Goal: Task Accomplishment & Management: Use online tool/utility

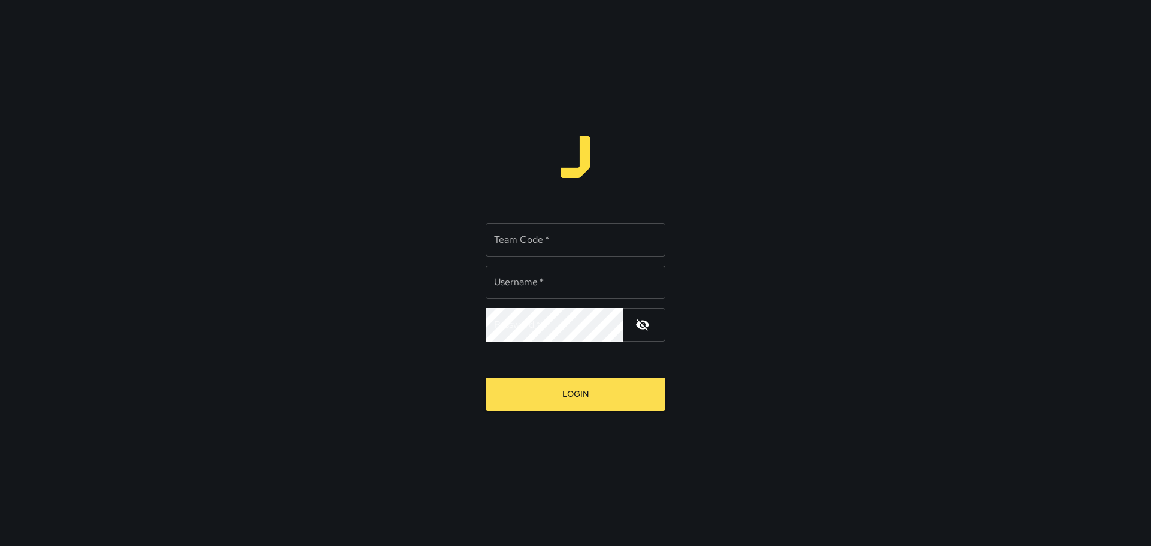
type input "*********"
click at [571, 228] on input "Team Code   *" at bounding box center [576, 240] width 180 height 34
type input "****"
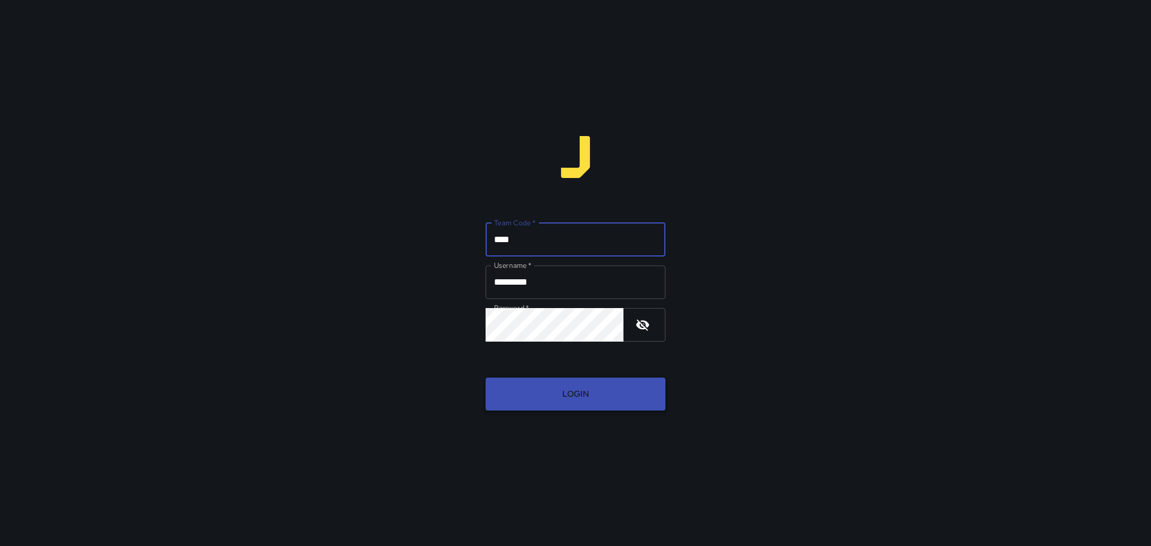
click at [556, 402] on button "Login" at bounding box center [576, 394] width 180 height 33
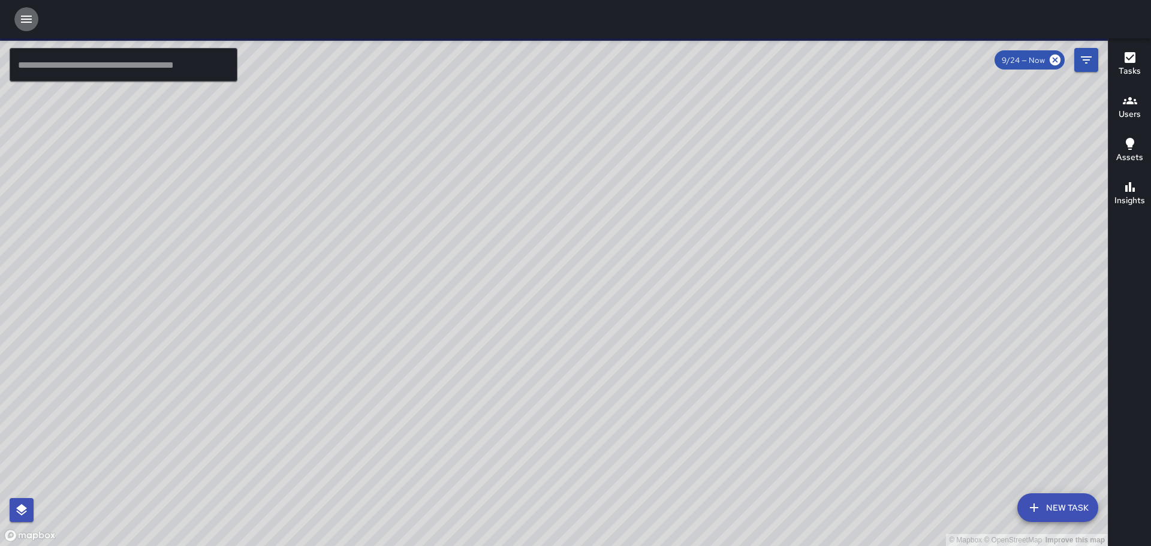
click at [31, 26] on button "button" at bounding box center [26, 19] width 24 height 24
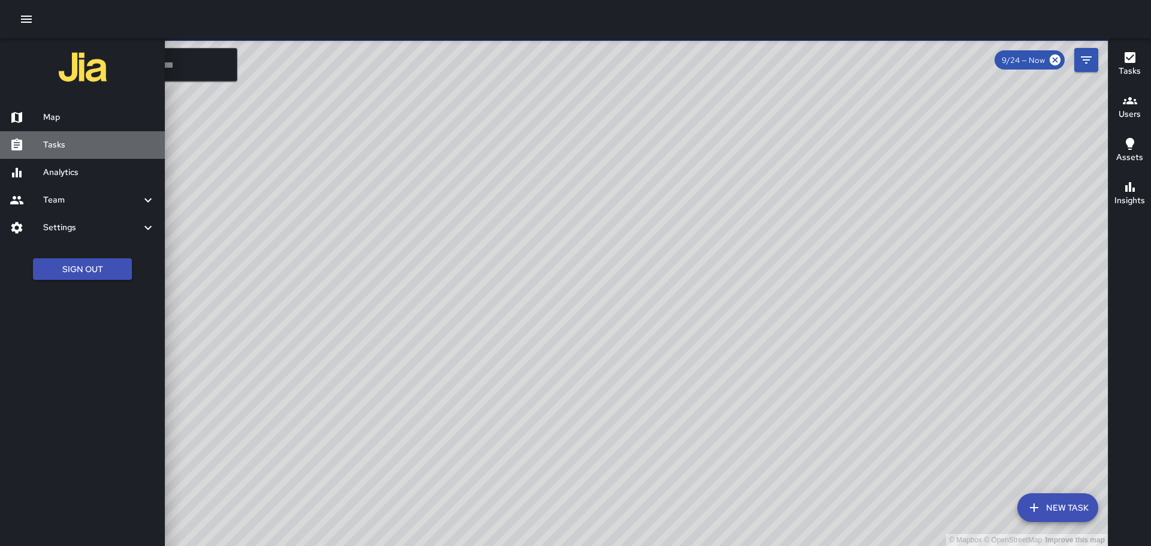
click at [41, 146] on div at bounding box center [27, 145] width 34 height 14
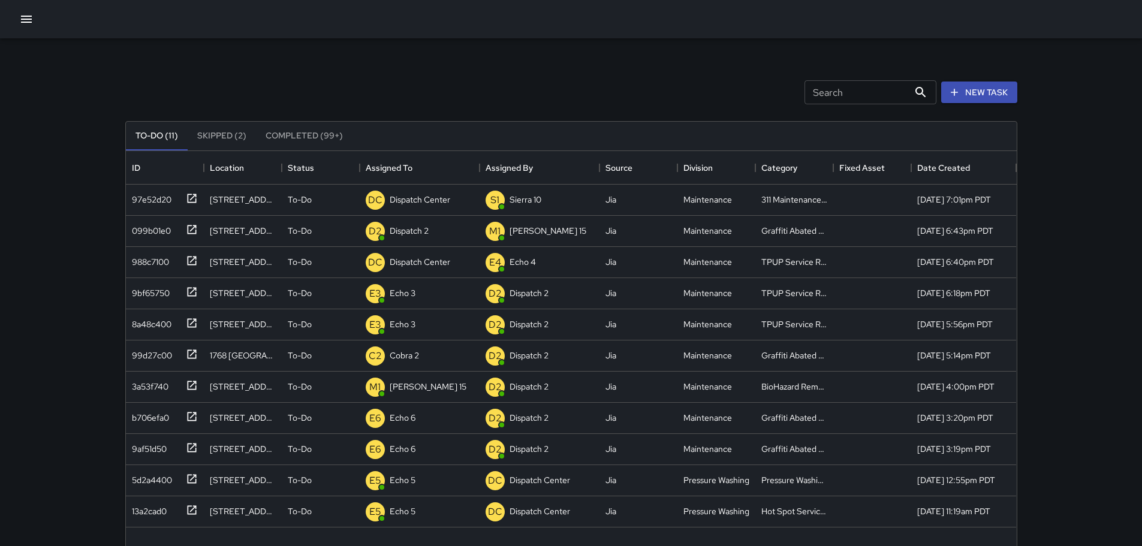
scroll to position [499, 882]
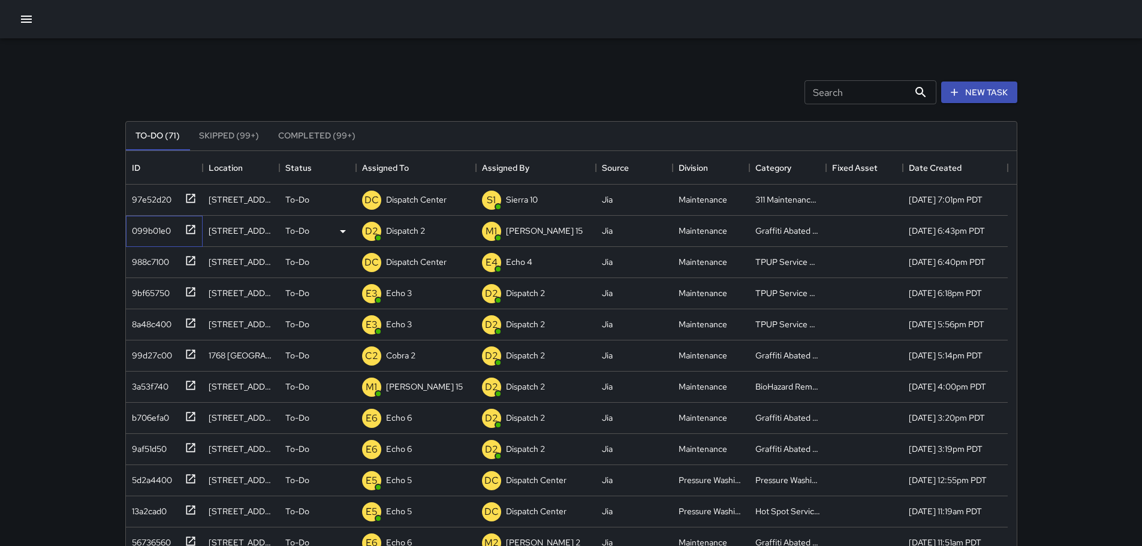
click at [185, 229] on icon at bounding box center [191, 230] width 12 height 12
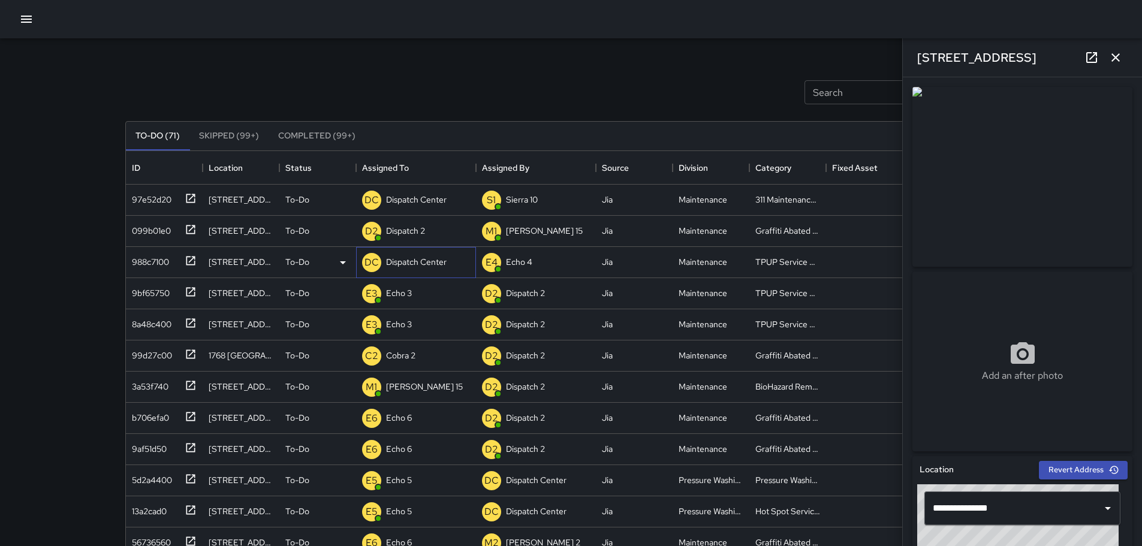
click at [418, 273] on div "DC Dispatch Center" at bounding box center [404, 263] width 89 height 24
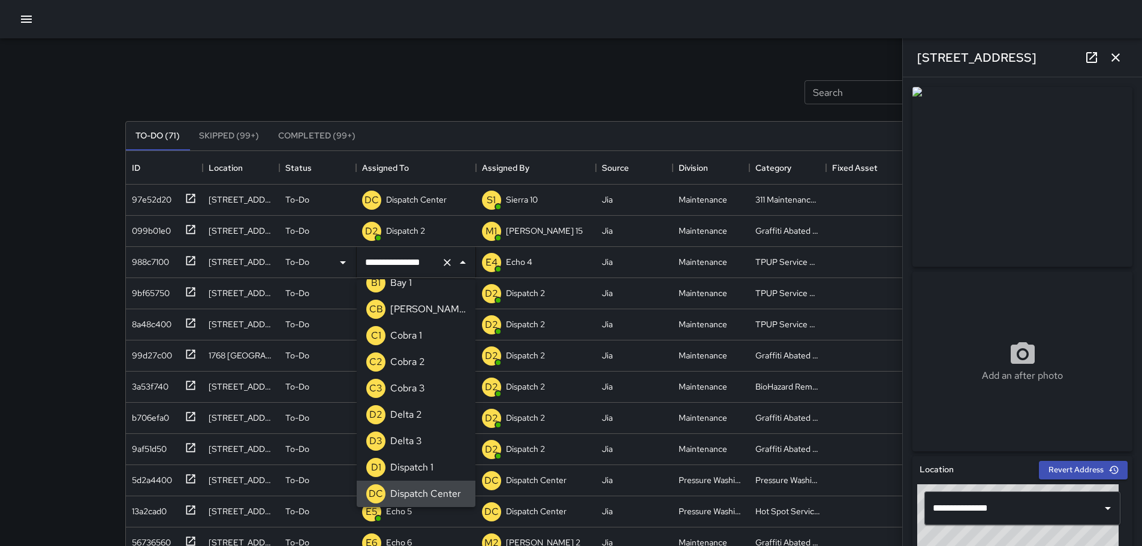
click at [448, 265] on icon "Clear" at bounding box center [447, 263] width 12 height 12
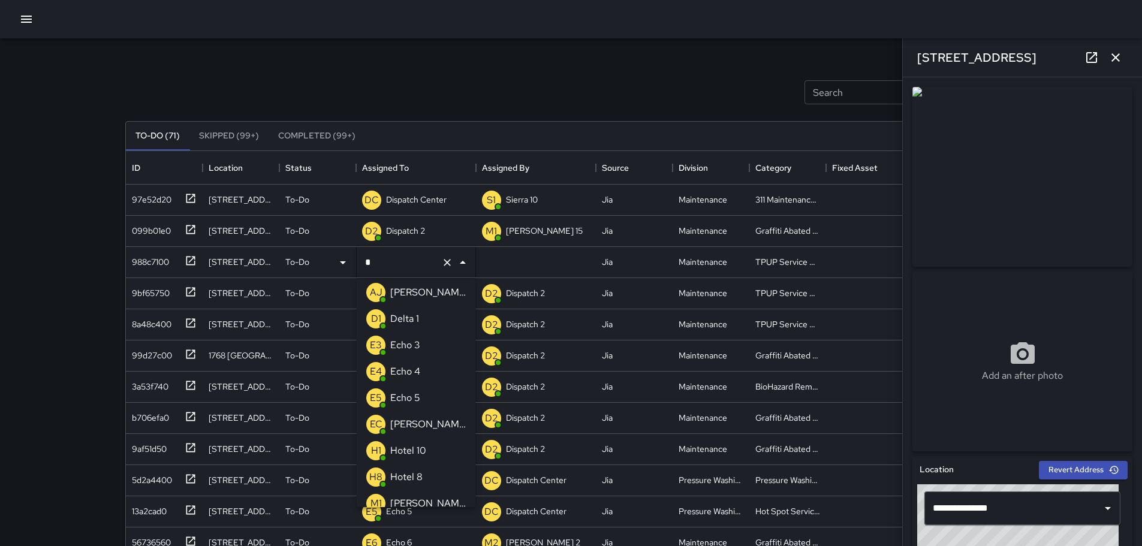
type input "**"
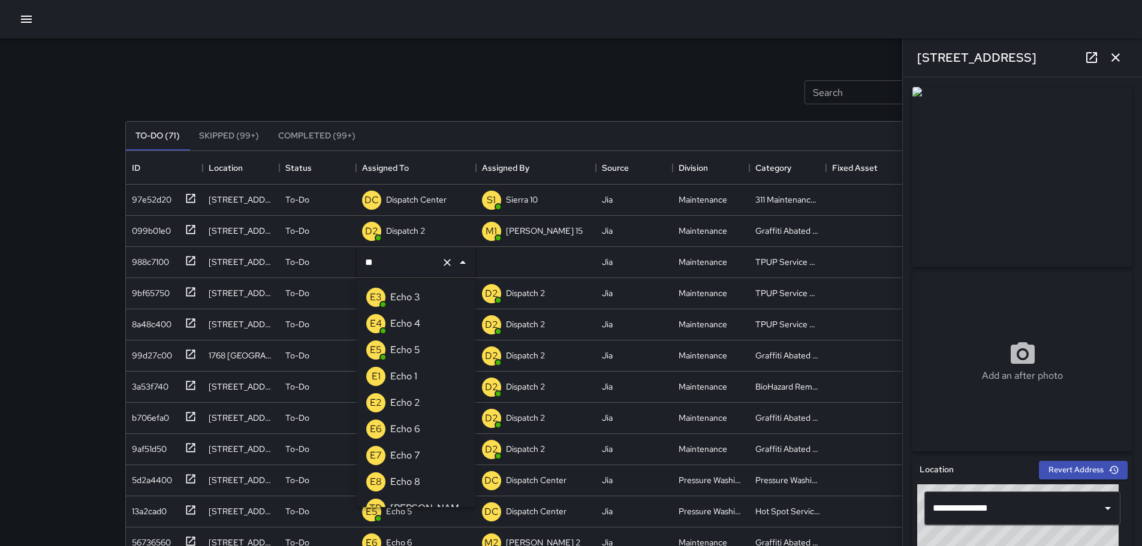
click at [391, 292] on p "Echo 3" at bounding box center [405, 297] width 30 height 14
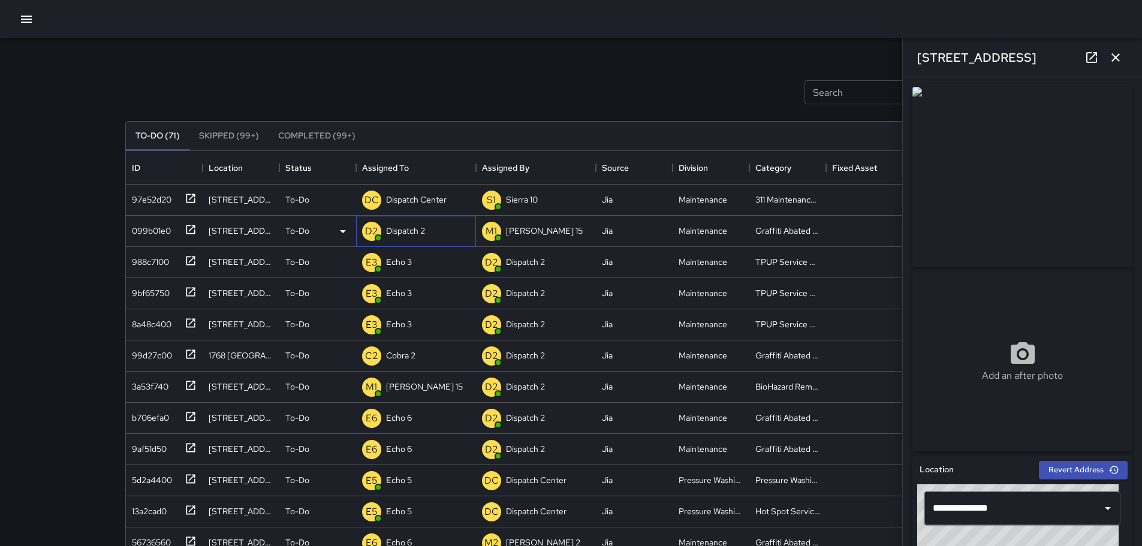
click at [424, 227] on p "Dispatch 2" at bounding box center [405, 231] width 39 height 12
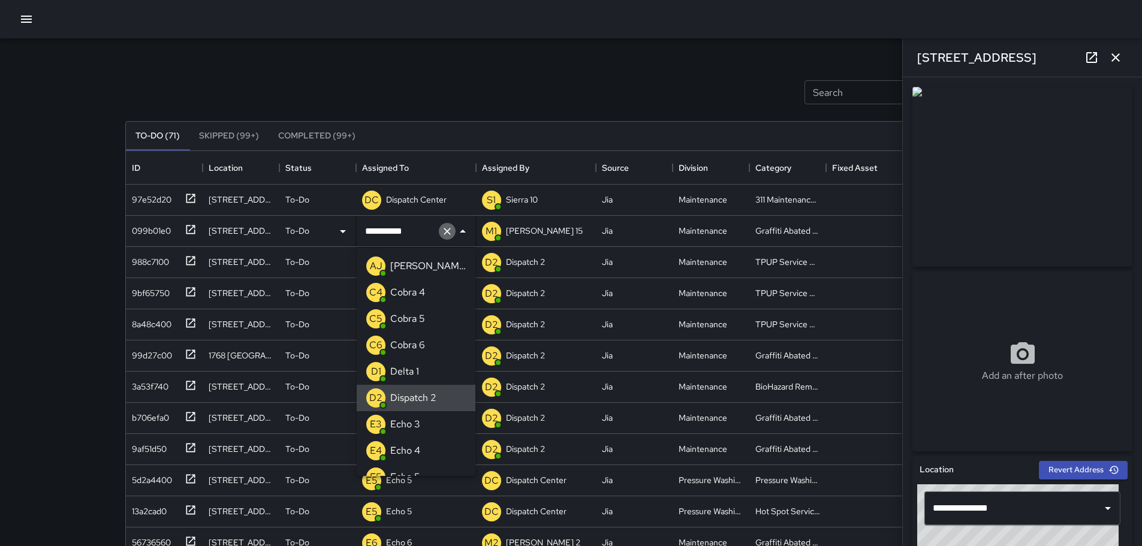
click at [447, 234] on icon "Clear" at bounding box center [447, 231] width 12 height 12
type input "***"
click at [409, 403] on p "Echo 6" at bounding box center [405, 398] width 30 height 14
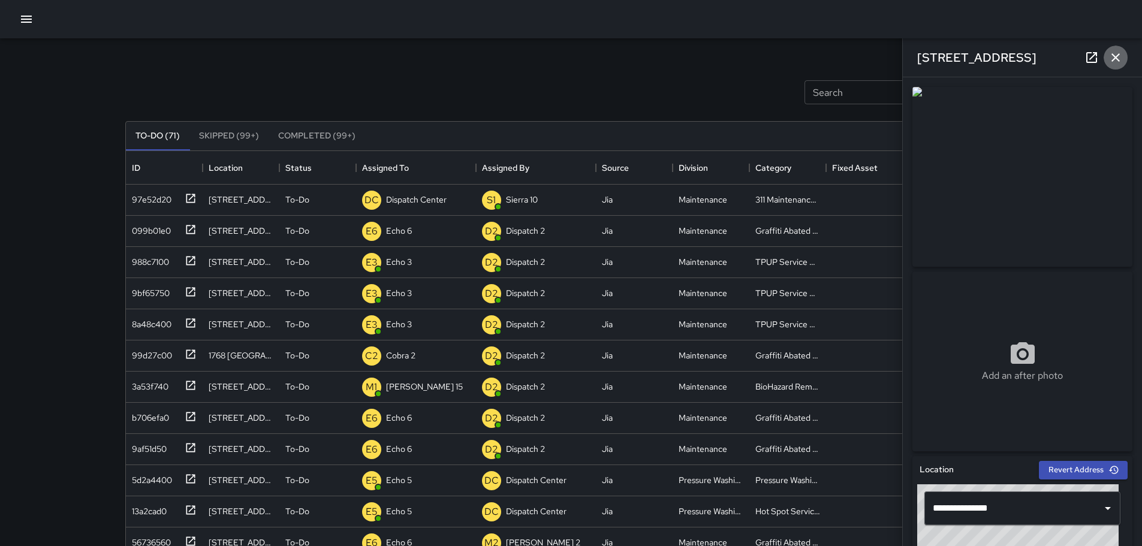
click at [1113, 58] on icon "button" at bounding box center [1115, 57] width 14 height 14
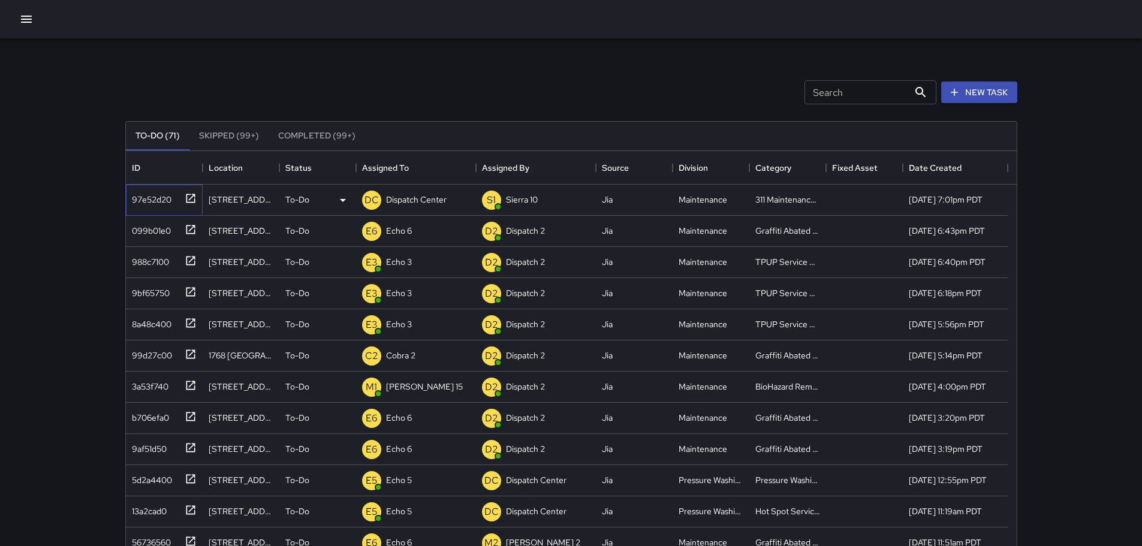
click at [192, 194] on icon at bounding box center [191, 198] width 12 height 12
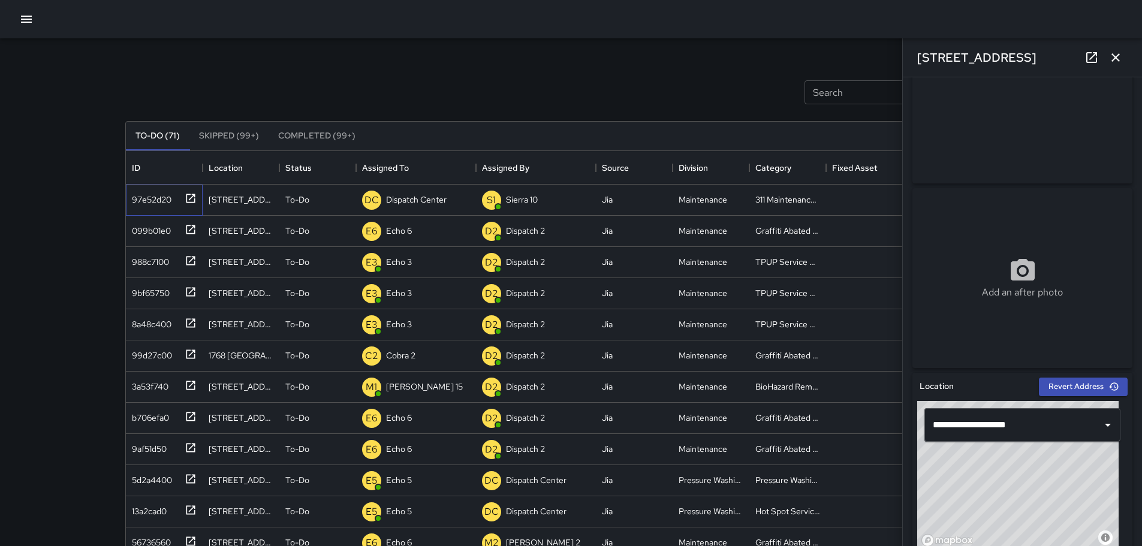
scroll to position [85, 0]
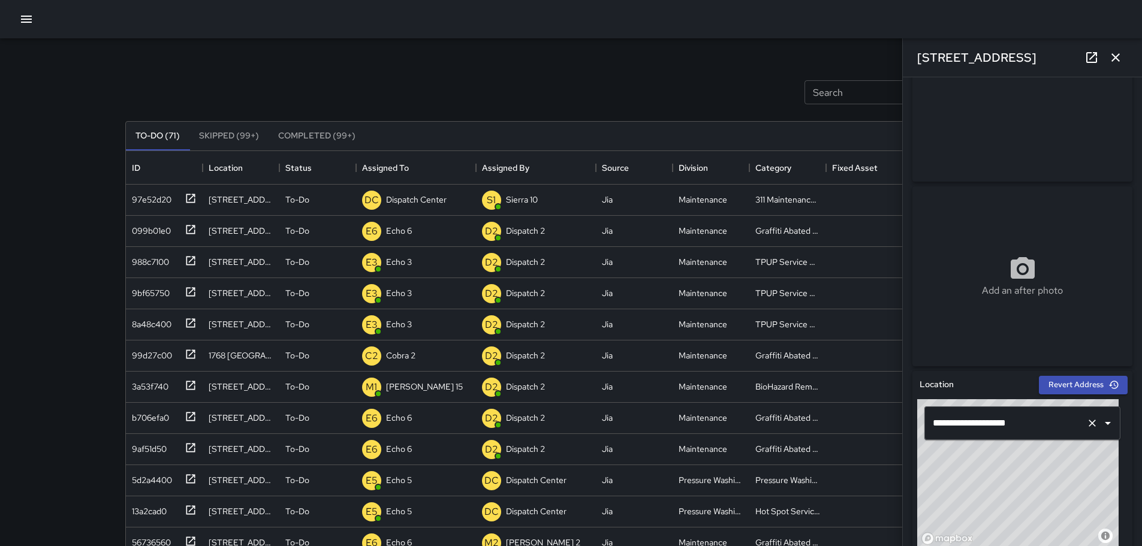
click at [1009, 418] on input "**********" at bounding box center [1006, 423] width 152 height 23
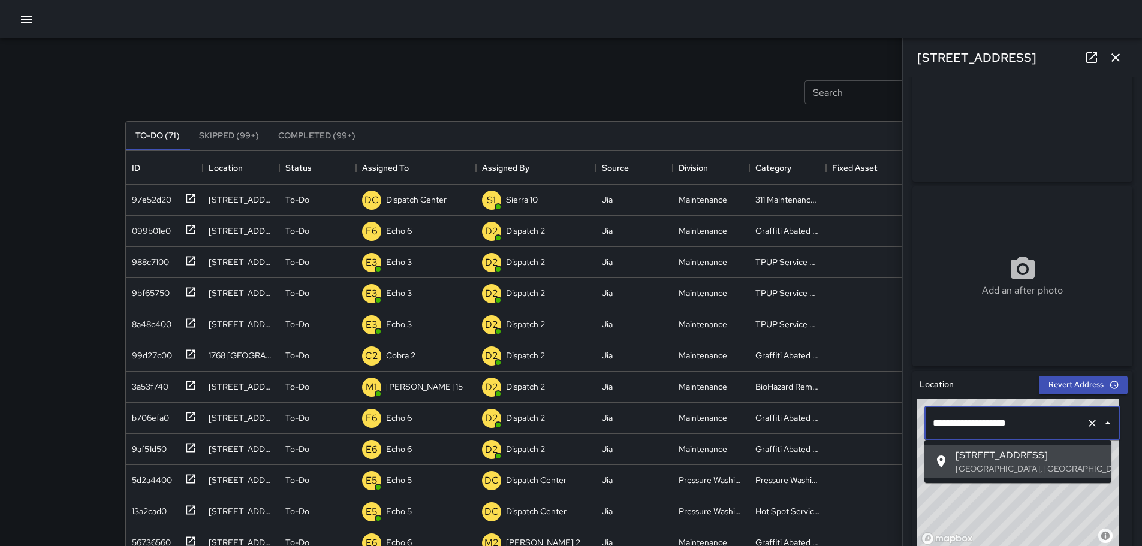
click at [1012, 418] on input "**********" at bounding box center [1006, 423] width 152 height 23
click at [1013, 418] on input "**********" at bounding box center [1006, 423] width 152 height 23
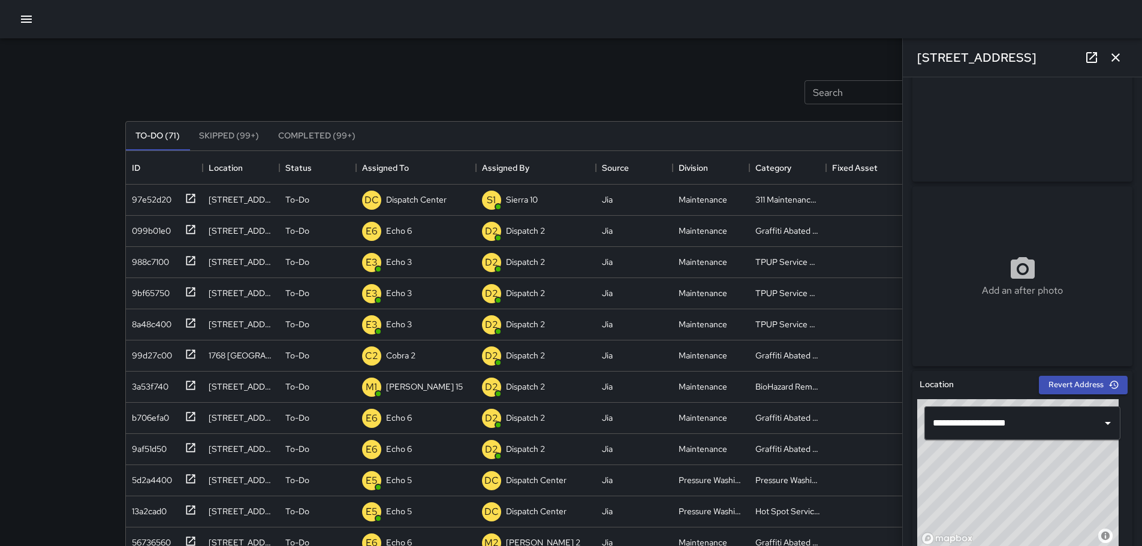
click at [1127, 55] on div "[STREET_ADDRESS]" at bounding box center [1022, 57] width 239 height 38
click at [1127, 55] on button "button" at bounding box center [1116, 58] width 24 height 24
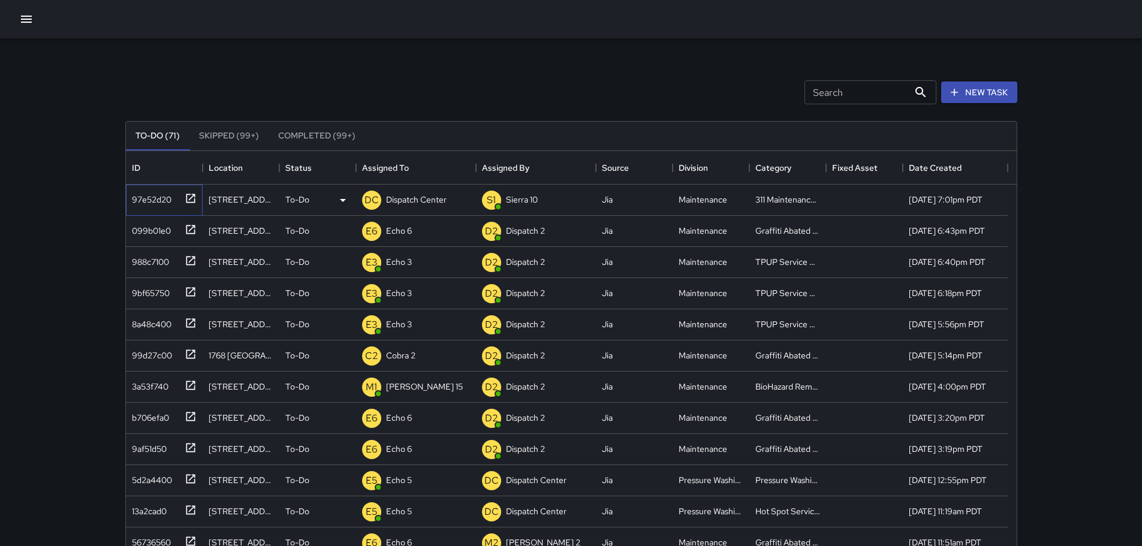
click at [191, 199] on icon at bounding box center [191, 198] width 12 height 12
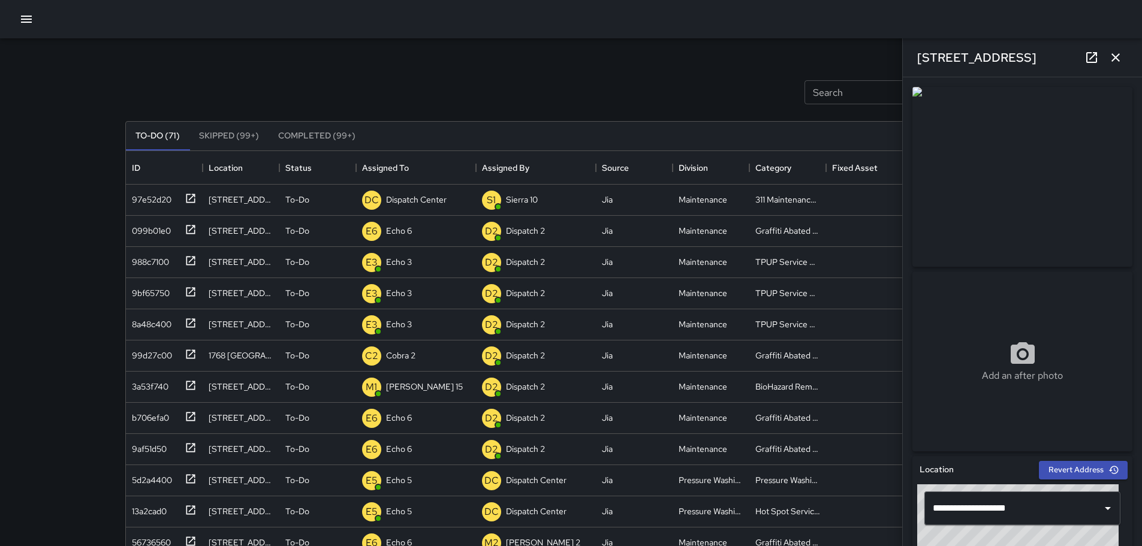
click at [1122, 57] on icon "button" at bounding box center [1115, 57] width 14 height 14
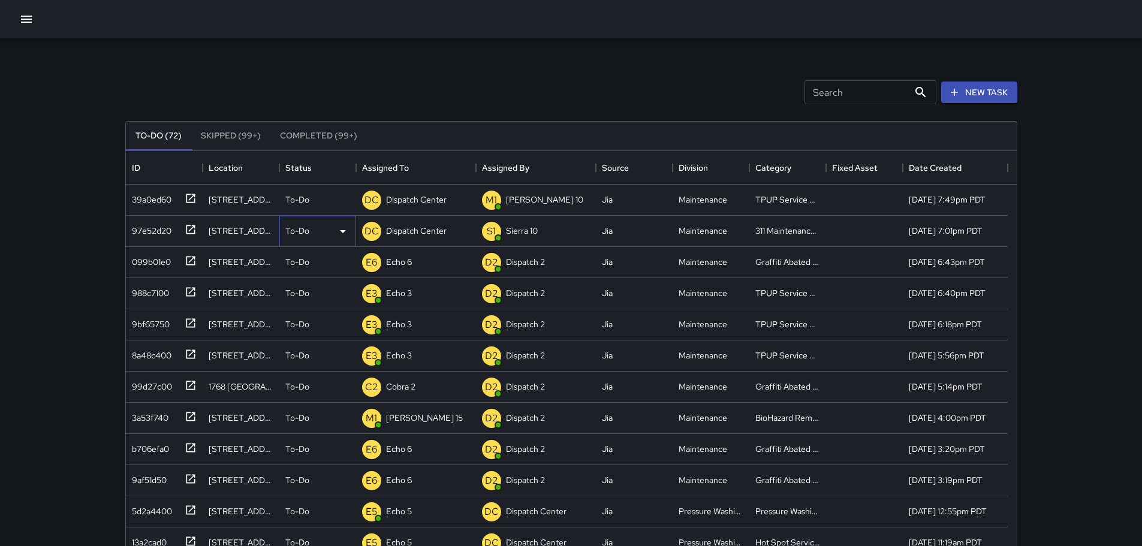
click at [294, 235] on p "To-Do" at bounding box center [297, 231] width 24 height 12
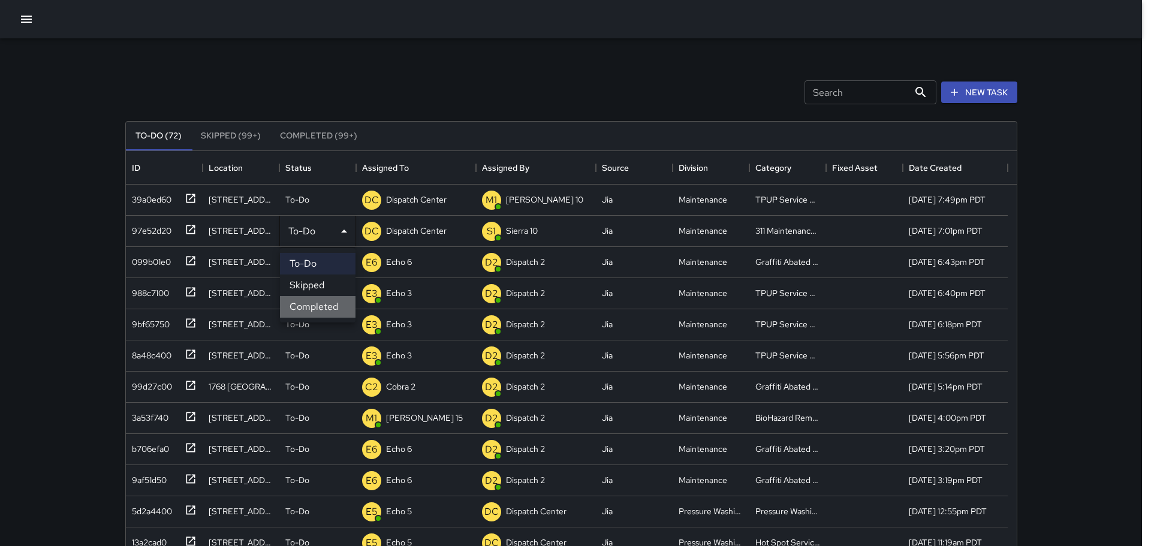
click at [307, 306] on li "Completed" at bounding box center [318, 307] width 76 height 22
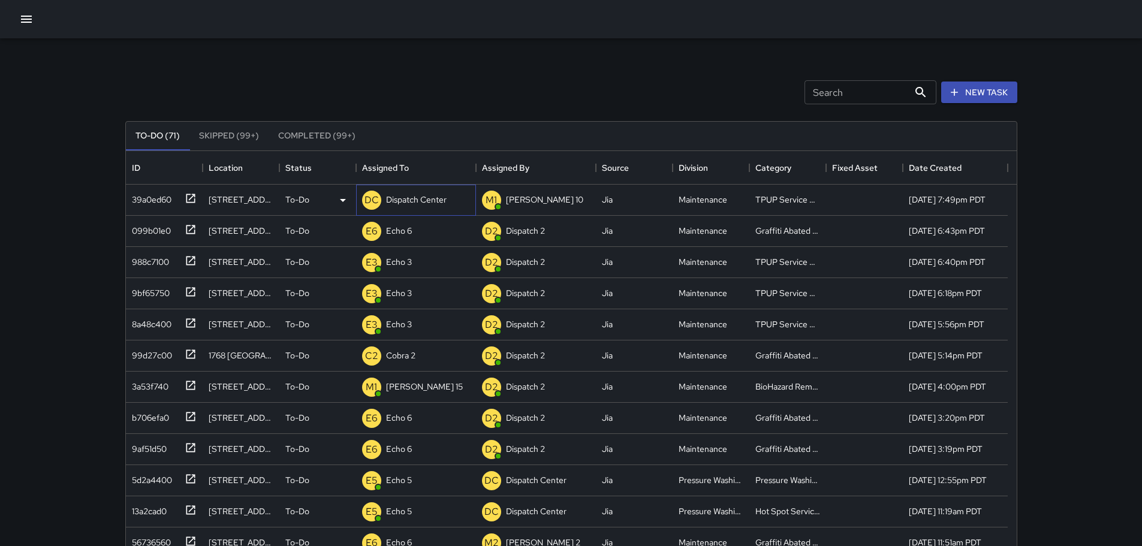
click at [409, 209] on div "DC Dispatch Center" at bounding box center [404, 200] width 89 height 24
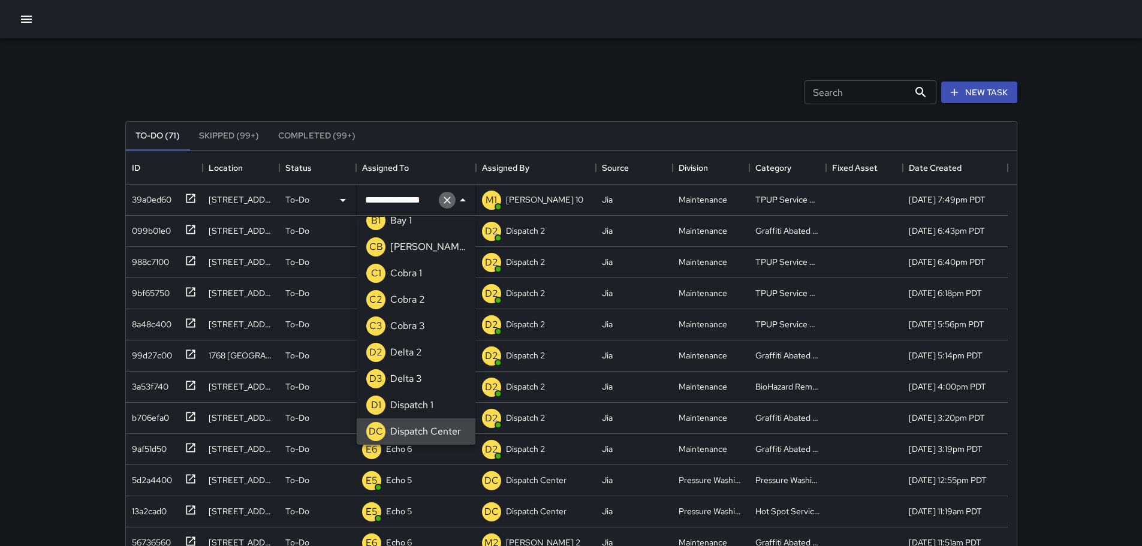
click at [446, 201] on icon "Clear" at bounding box center [447, 200] width 7 height 7
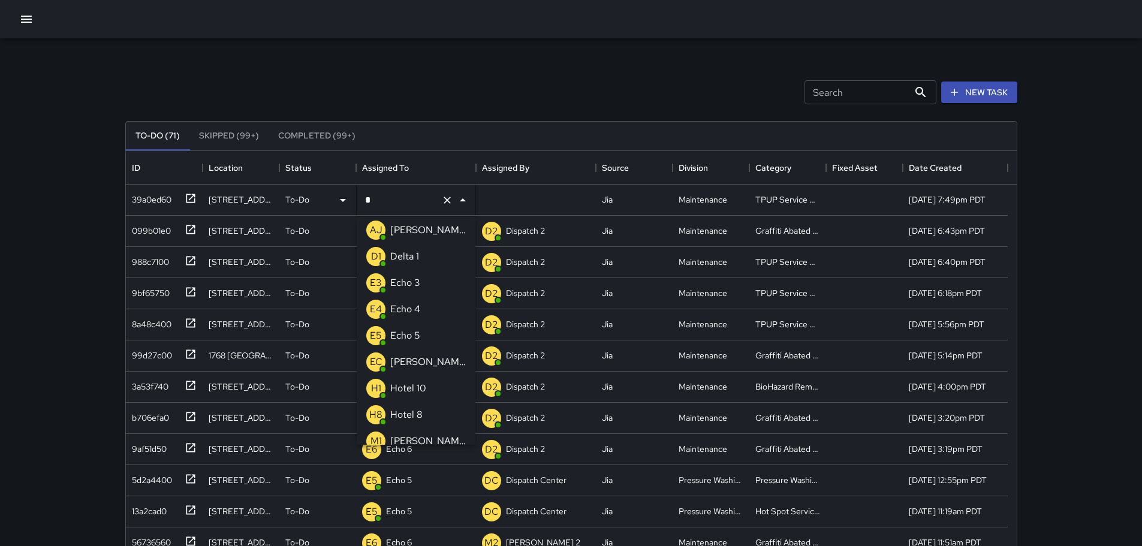
type input "**"
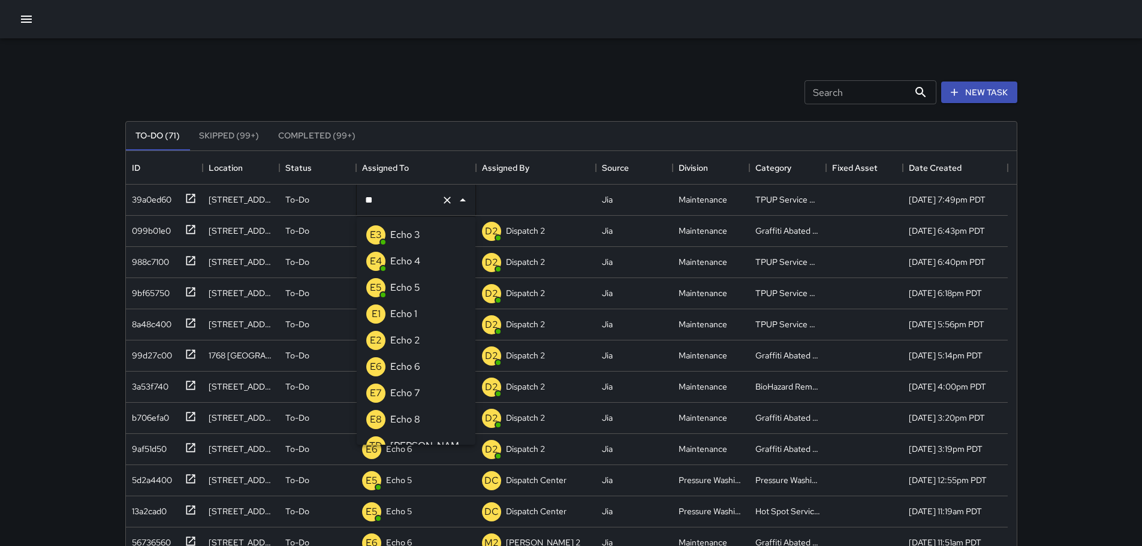
click at [401, 236] on p "Echo 3" at bounding box center [405, 235] width 30 height 14
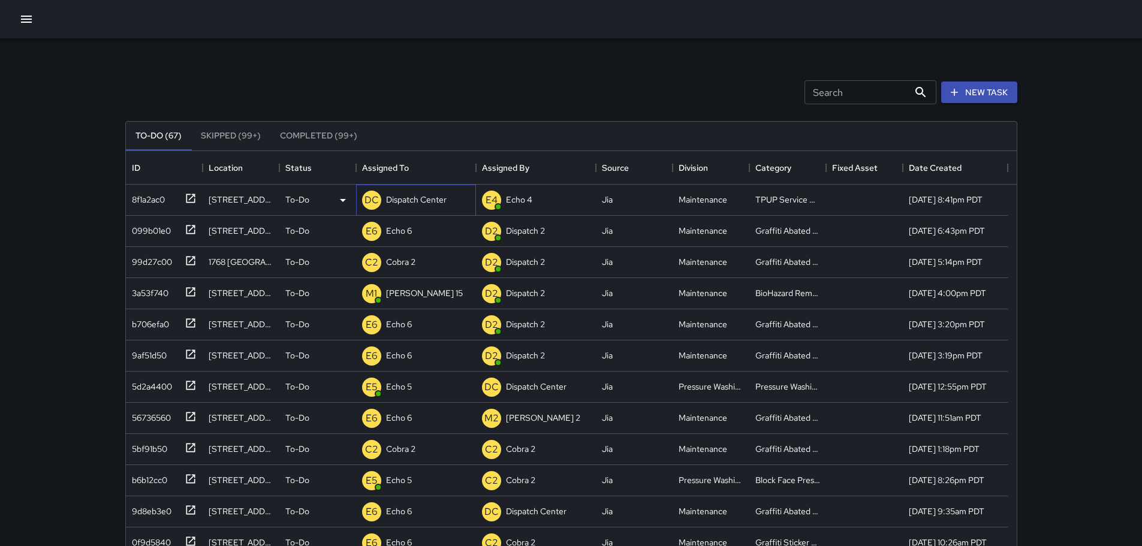
click at [406, 199] on p "Dispatch Center" at bounding box center [416, 200] width 61 height 12
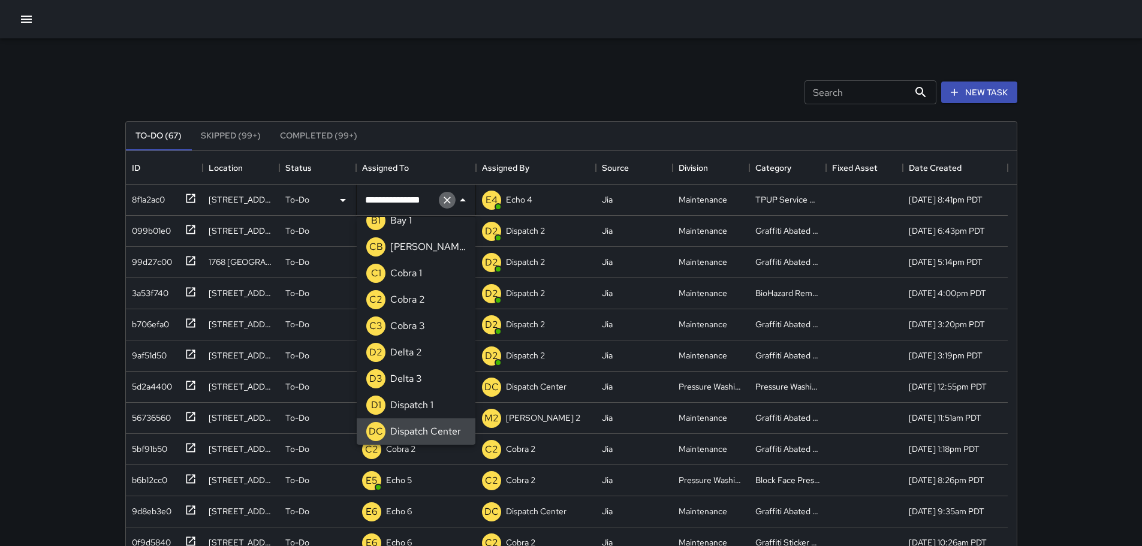
click at [448, 197] on icon "Clear" at bounding box center [447, 200] width 12 height 12
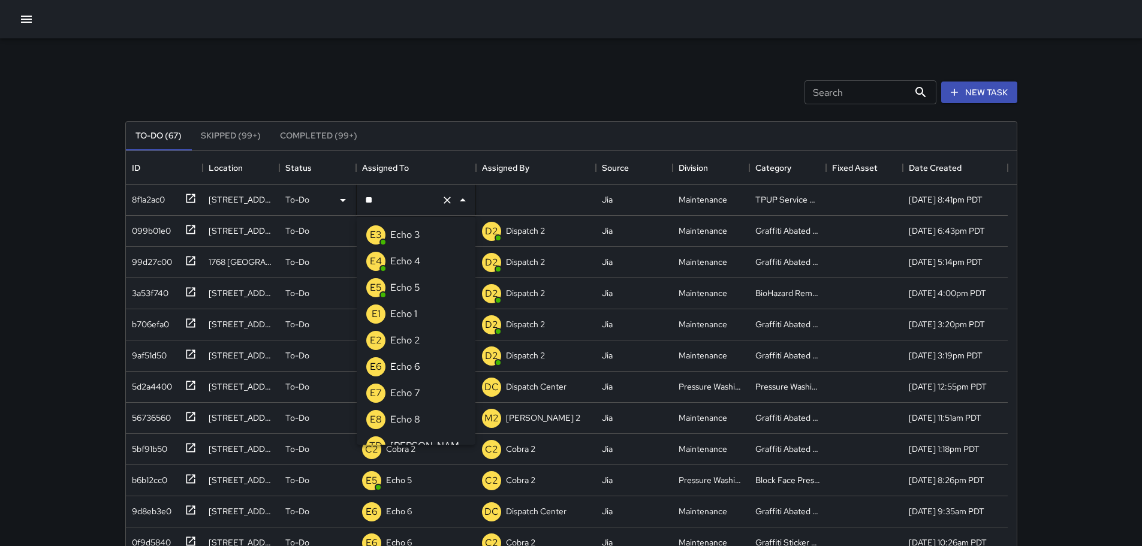
type input "***"
click at [425, 233] on li "E3 Echo 3" at bounding box center [416, 235] width 119 height 26
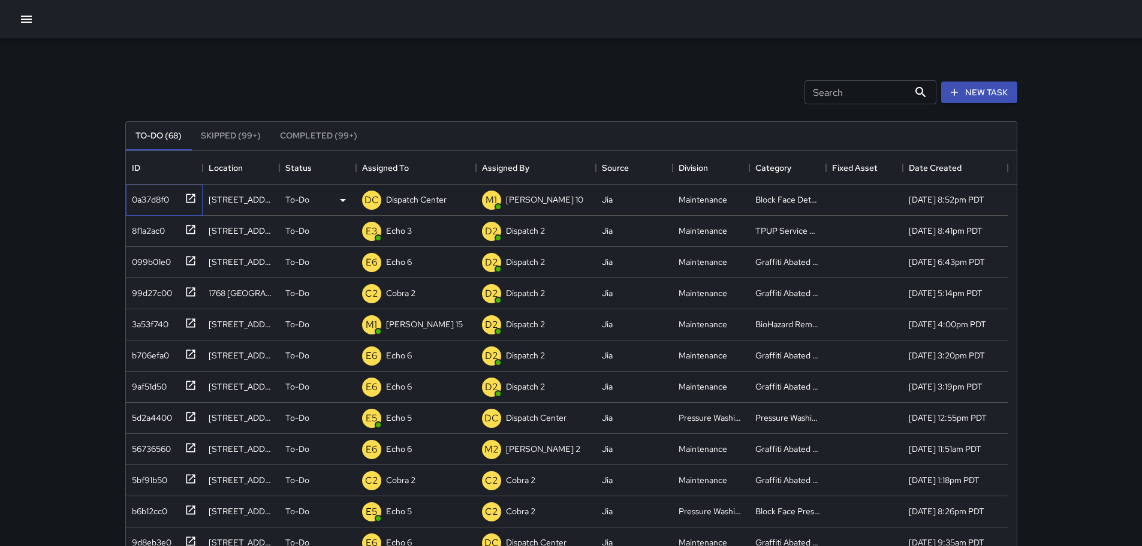
click at [188, 200] on icon at bounding box center [191, 198] width 12 height 12
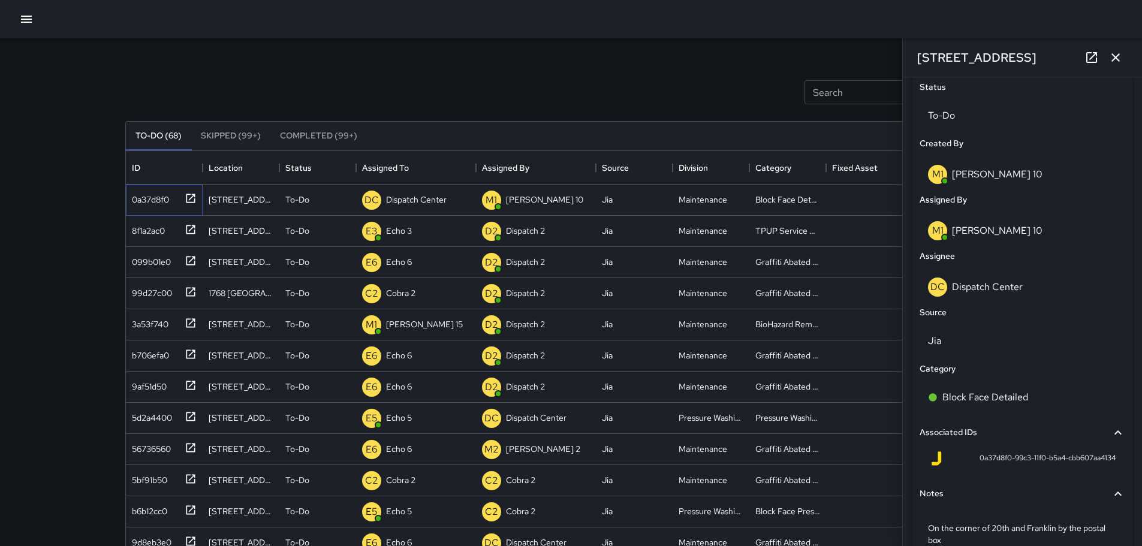
scroll to position [581, 0]
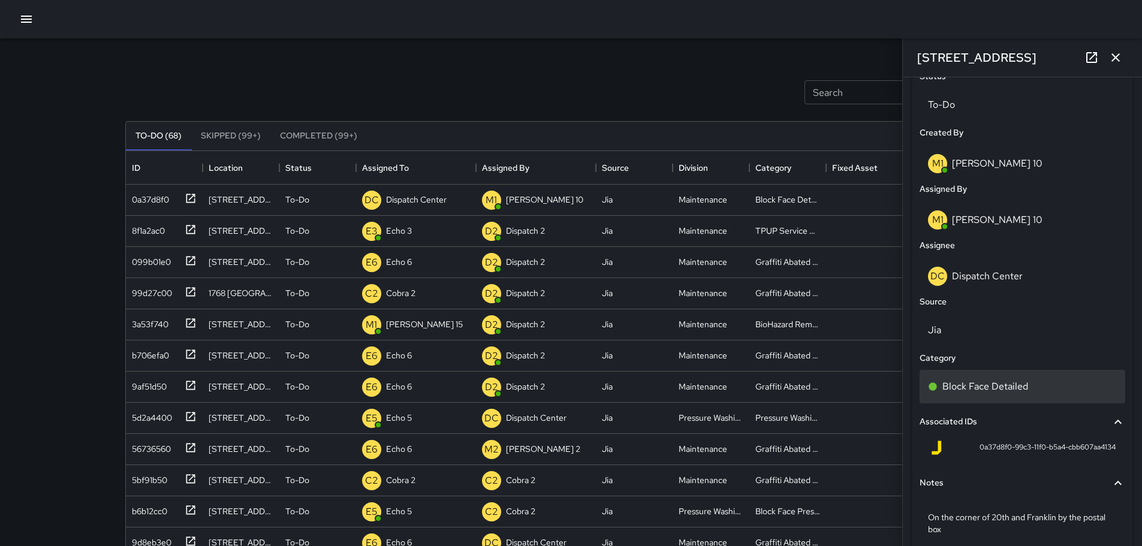
click at [978, 386] on p "Block Face Detailed" at bounding box center [985, 386] width 86 height 14
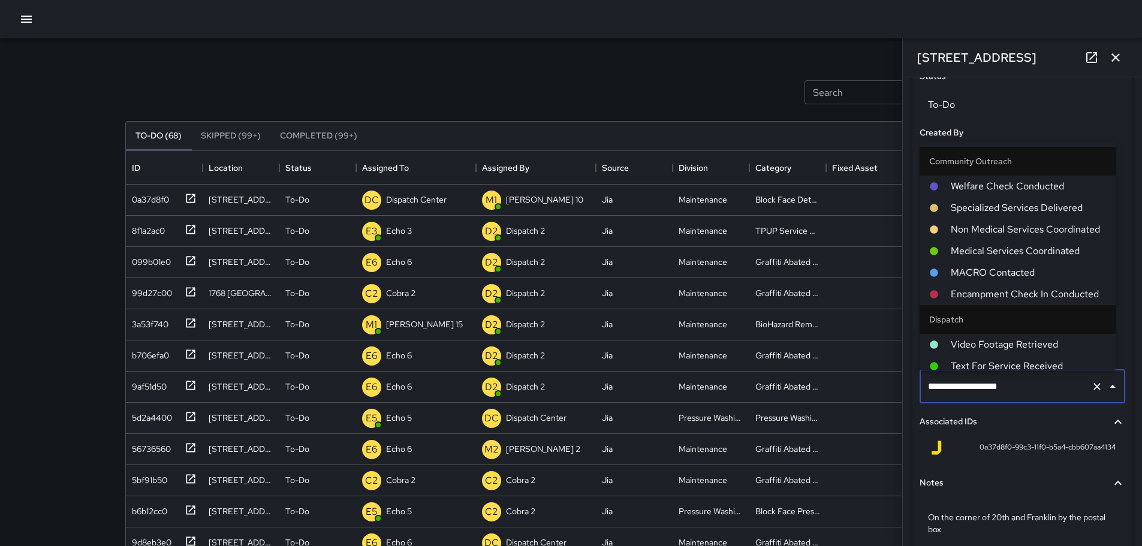
scroll to position [791, 0]
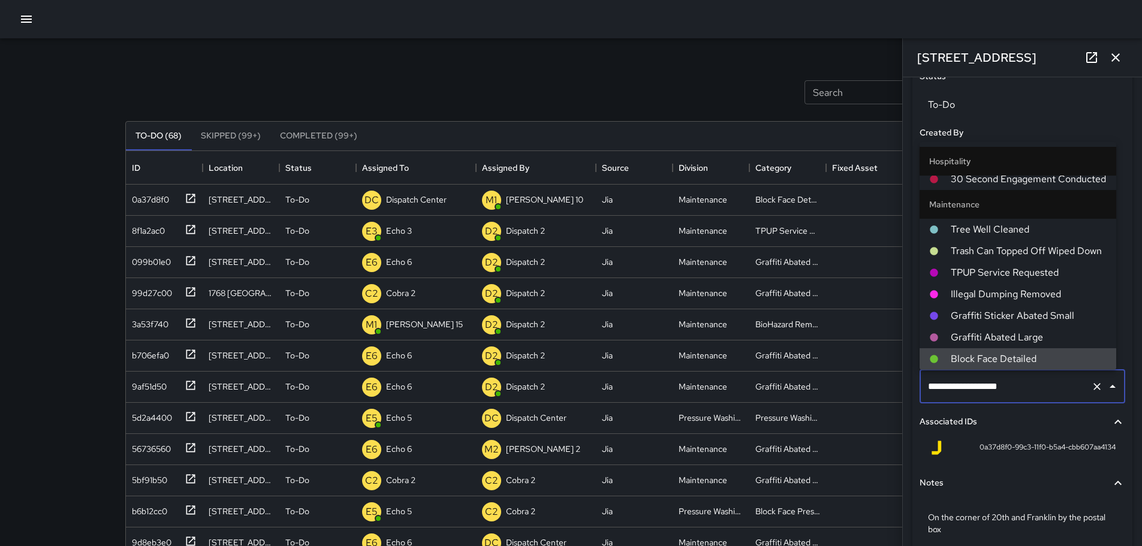
click at [1093, 387] on icon "Clear" at bounding box center [1097, 387] width 12 height 12
type input "*"
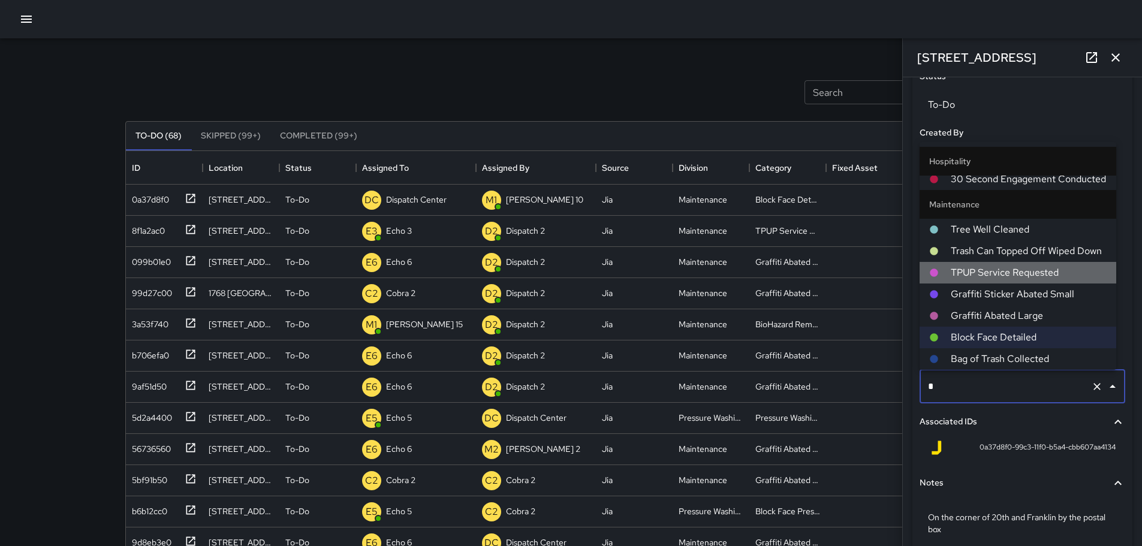
click at [1034, 269] on span "TPUP Service Requested" at bounding box center [1029, 273] width 156 height 14
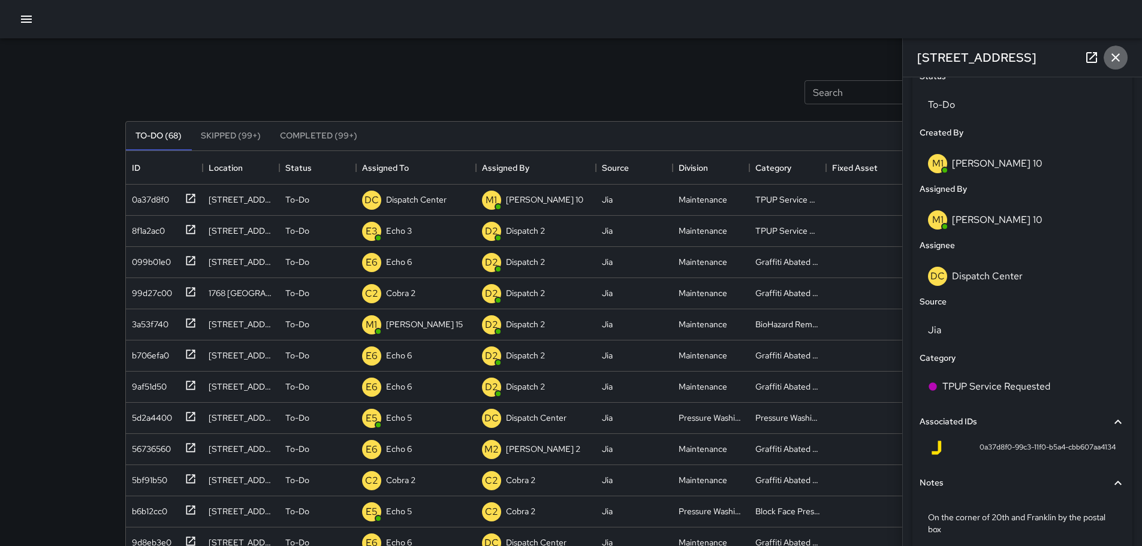
click at [1111, 57] on icon "button" at bounding box center [1115, 57] width 14 height 14
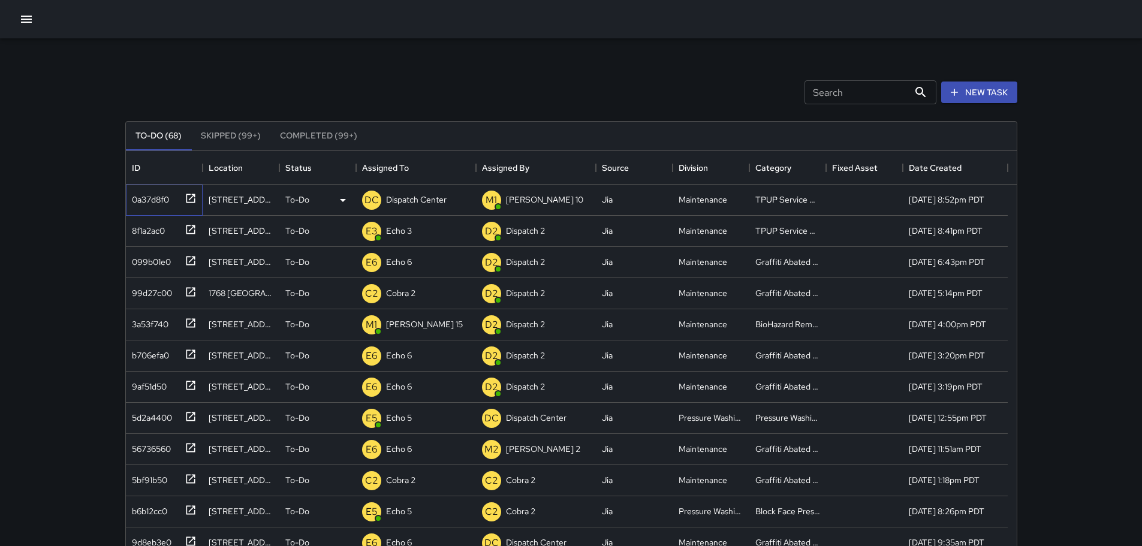
click at [189, 198] on icon at bounding box center [191, 198] width 12 height 12
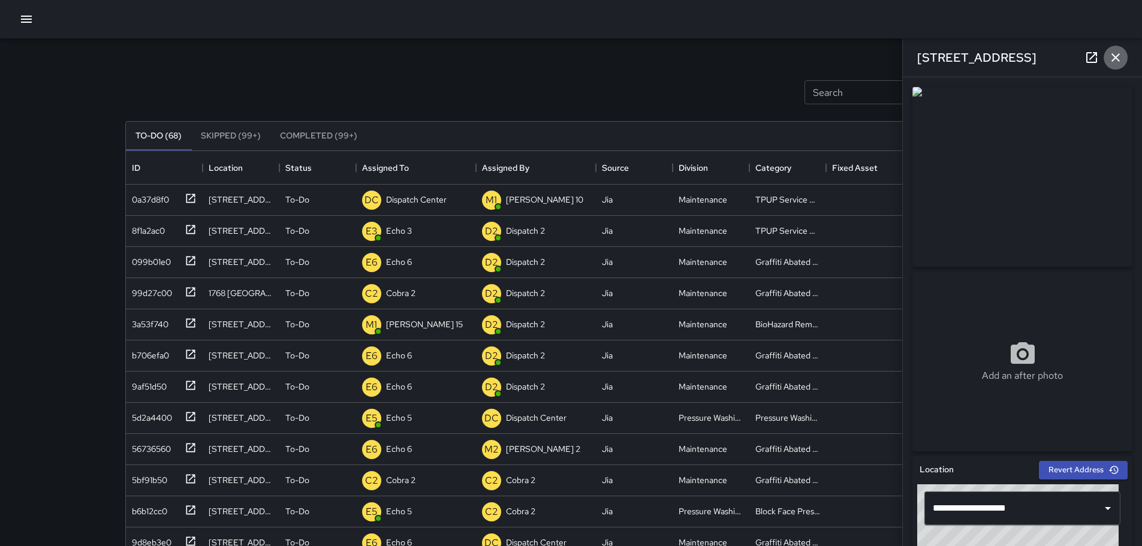
click at [1114, 58] on icon "button" at bounding box center [1115, 57] width 14 height 14
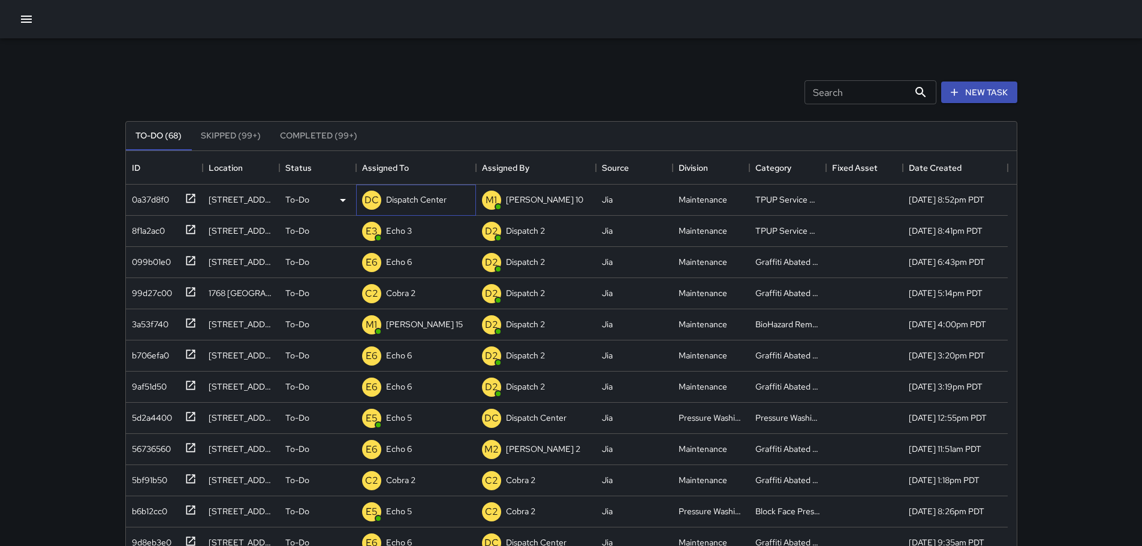
click at [433, 209] on div "DC Dispatch Center" at bounding box center [404, 200] width 89 height 24
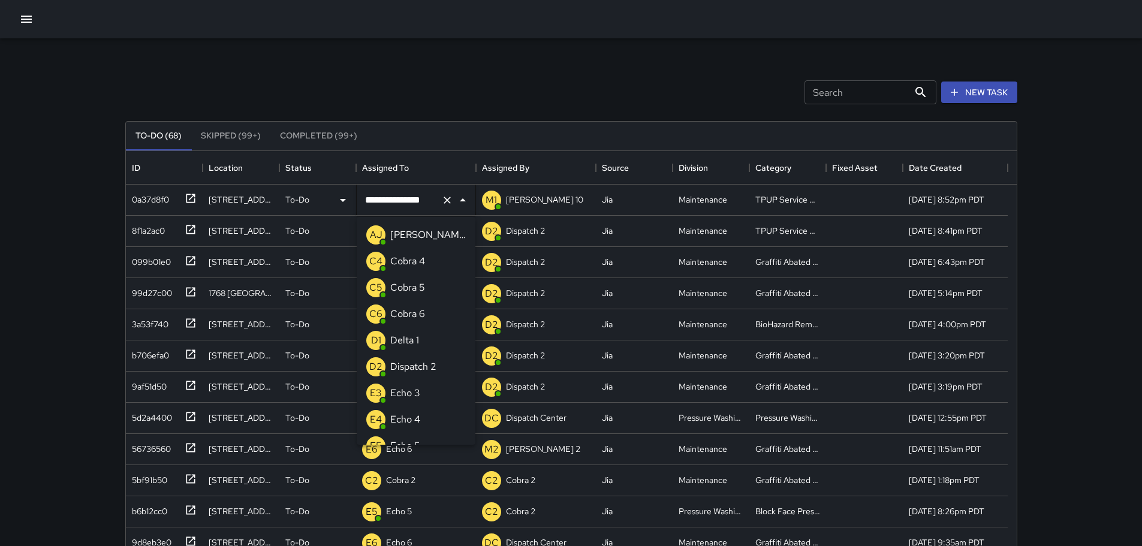
scroll to position [753, 0]
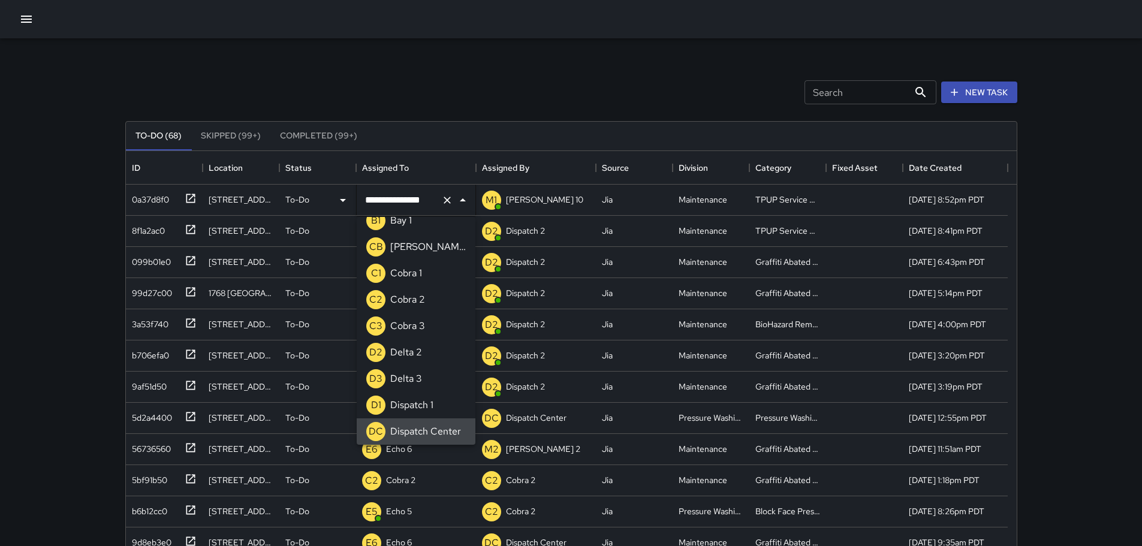
click at [449, 200] on icon "Clear" at bounding box center [447, 200] width 12 height 12
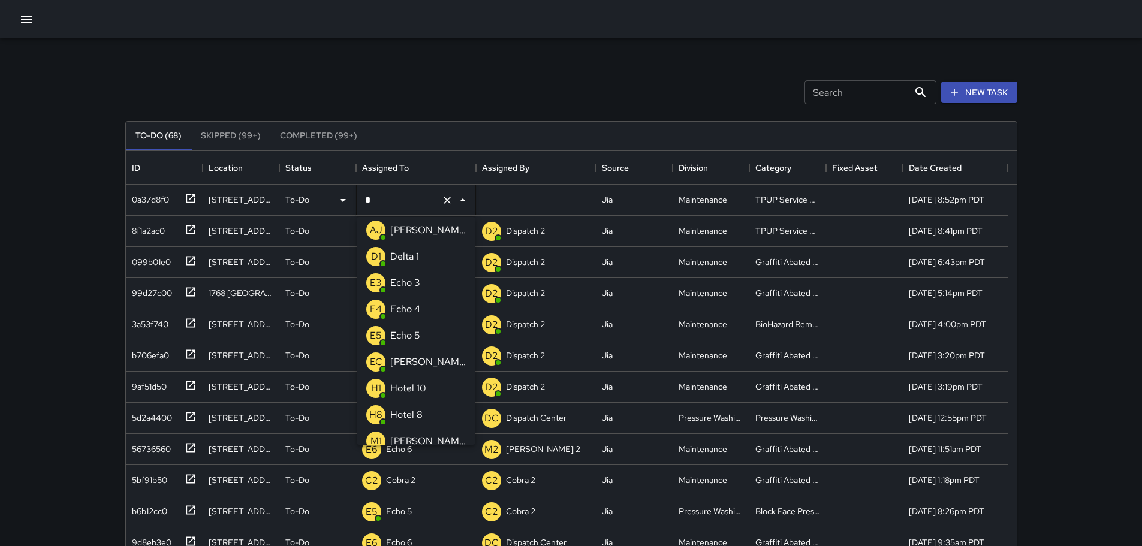
type input "**"
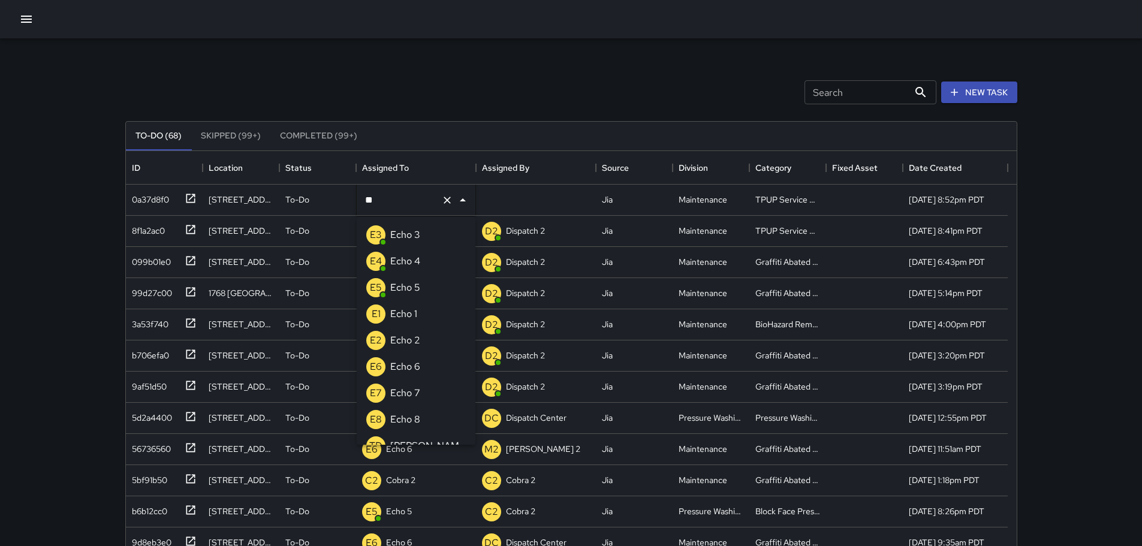
click at [424, 240] on li "E3 Echo 3" at bounding box center [416, 235] width 119 height 26
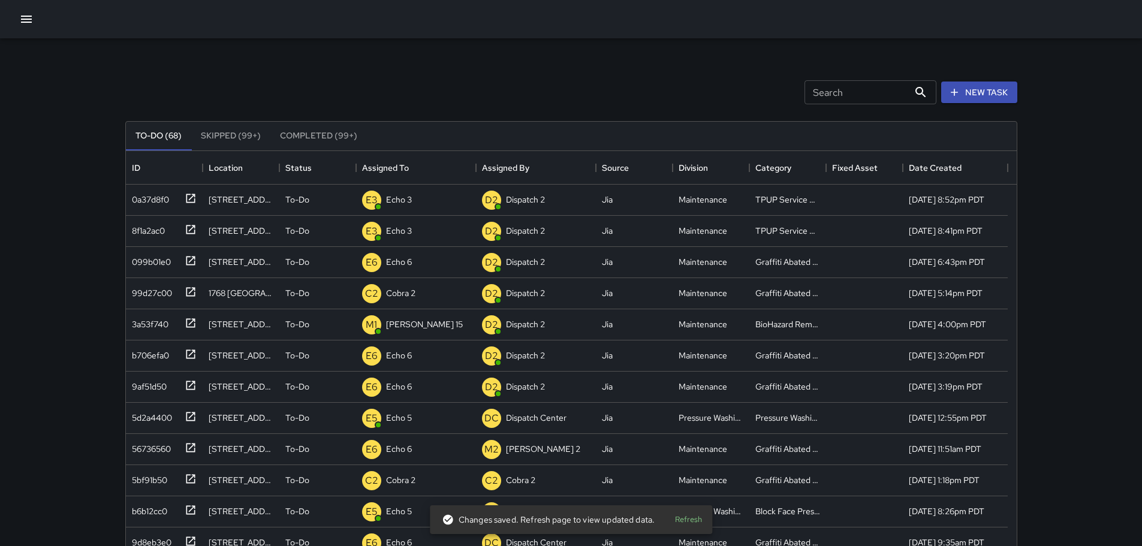
click at [677, 516] on button "Refresh" at bounding box center [688, 520] width 38 height 19
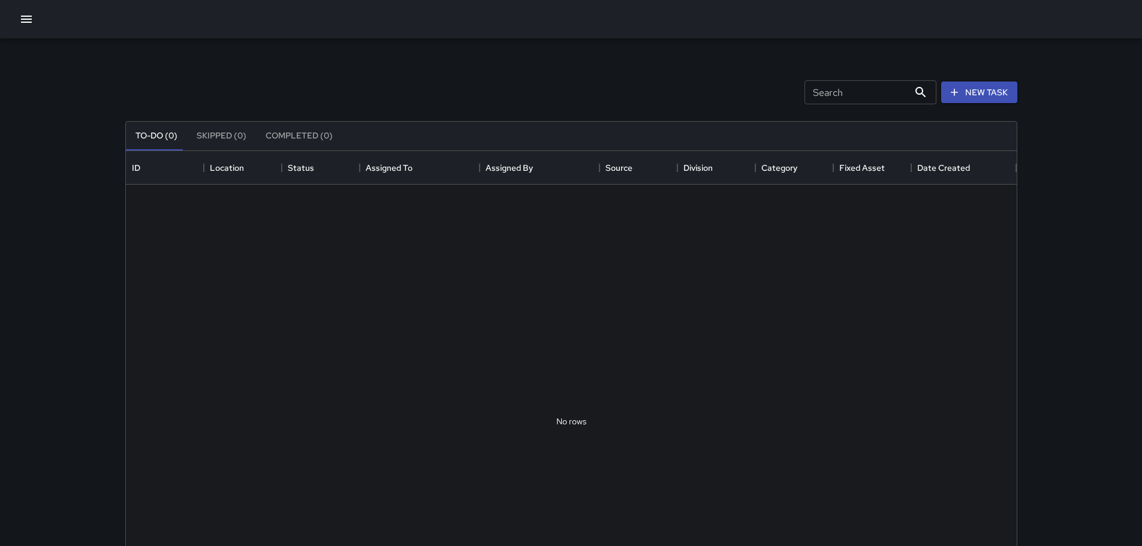
scroll to position [499, 882]
